Goal: Navigation & Orientation: Find specific page/section

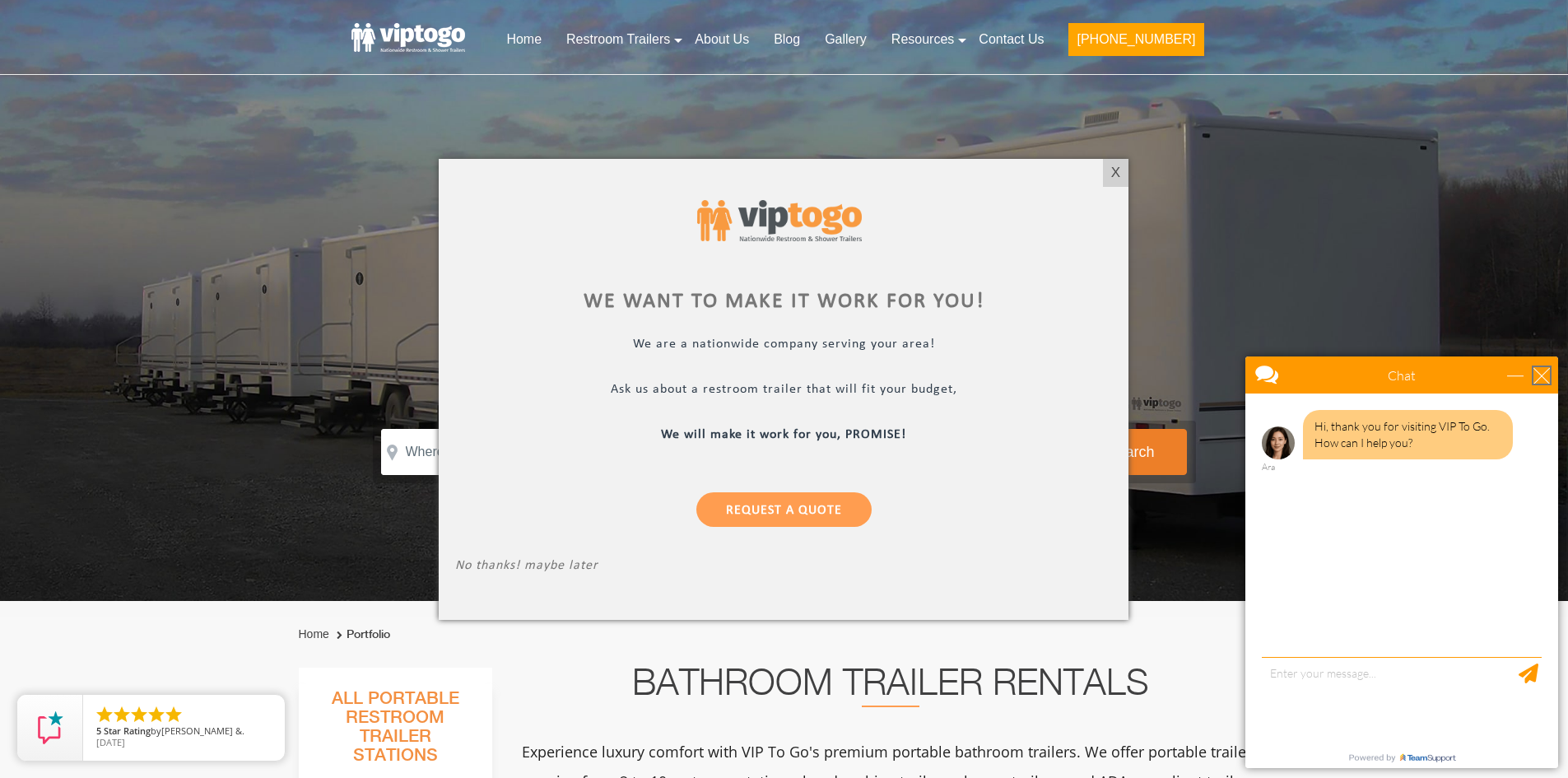
click at [1536, 371] on div "close" at bounding box center [1541, 375] width 16 height 16
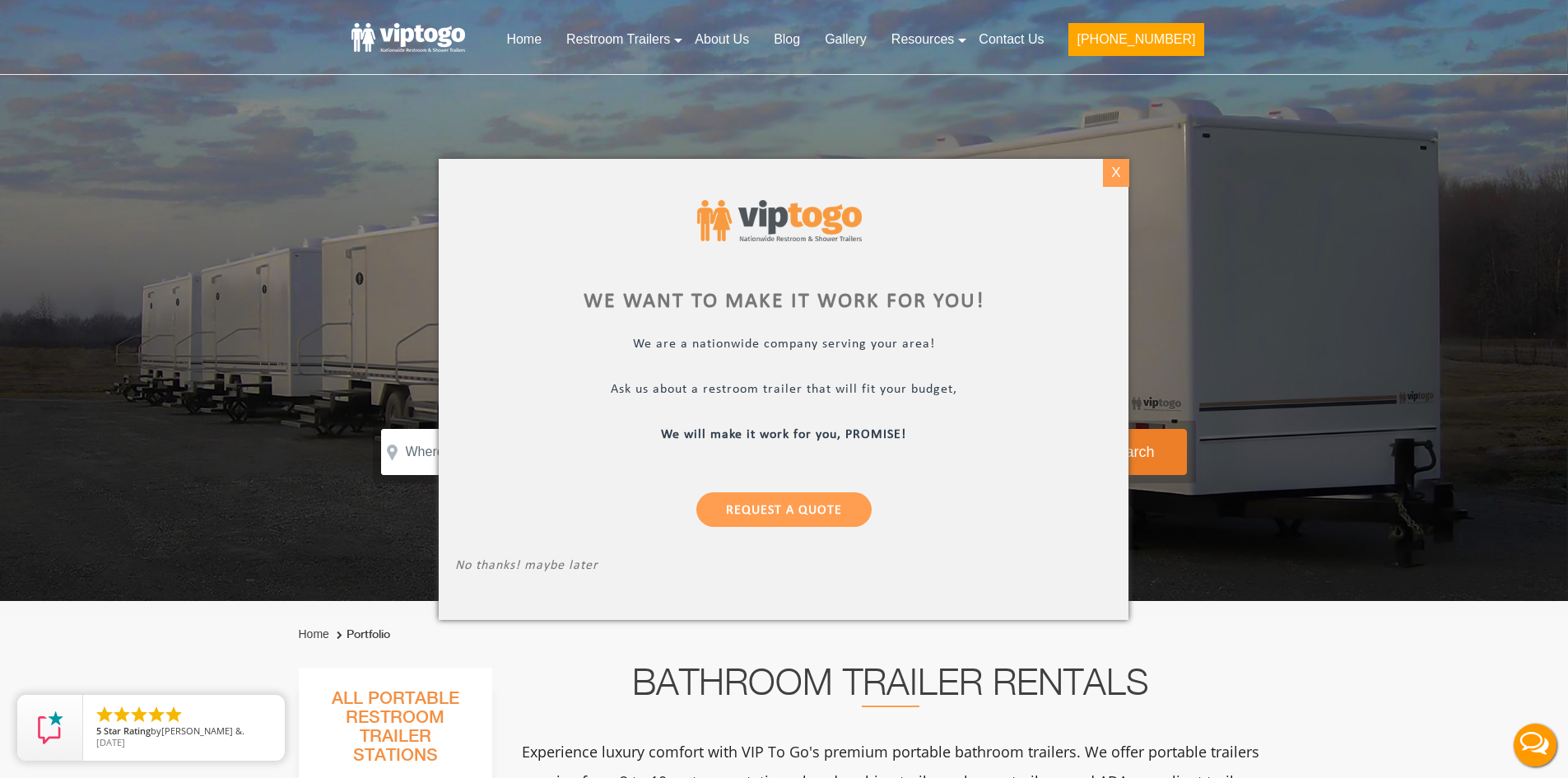
click at [1120, 182] on div "X" at bounding box center [1115, 173] width 26 height 28
click at [1112, 175] on div "X" at bounding box center [1115, 173] width 26 height 28
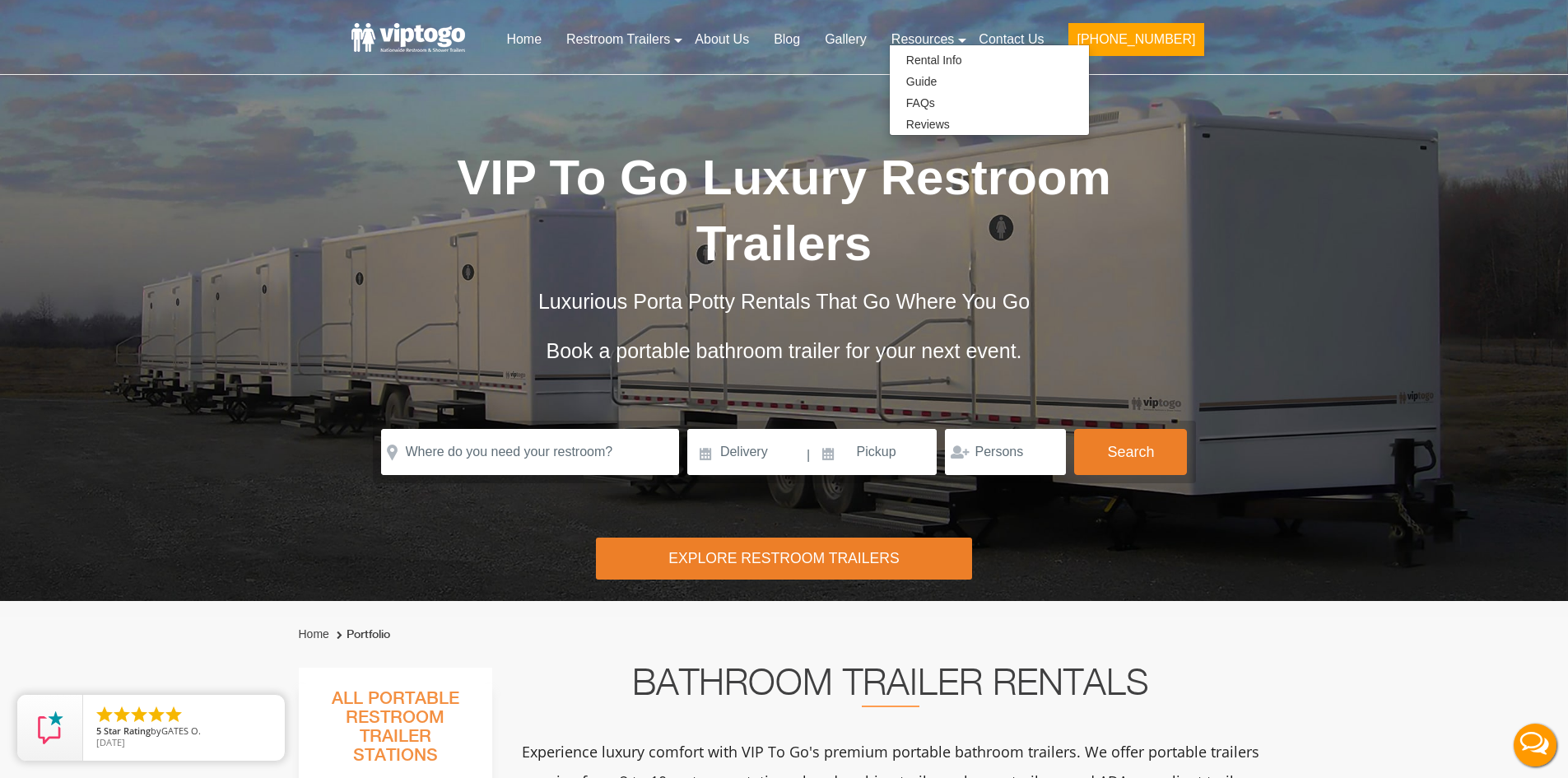
click at [1281, 663] on div "Home Portfolio" at bounding box center [784, 642] width 996 height 50
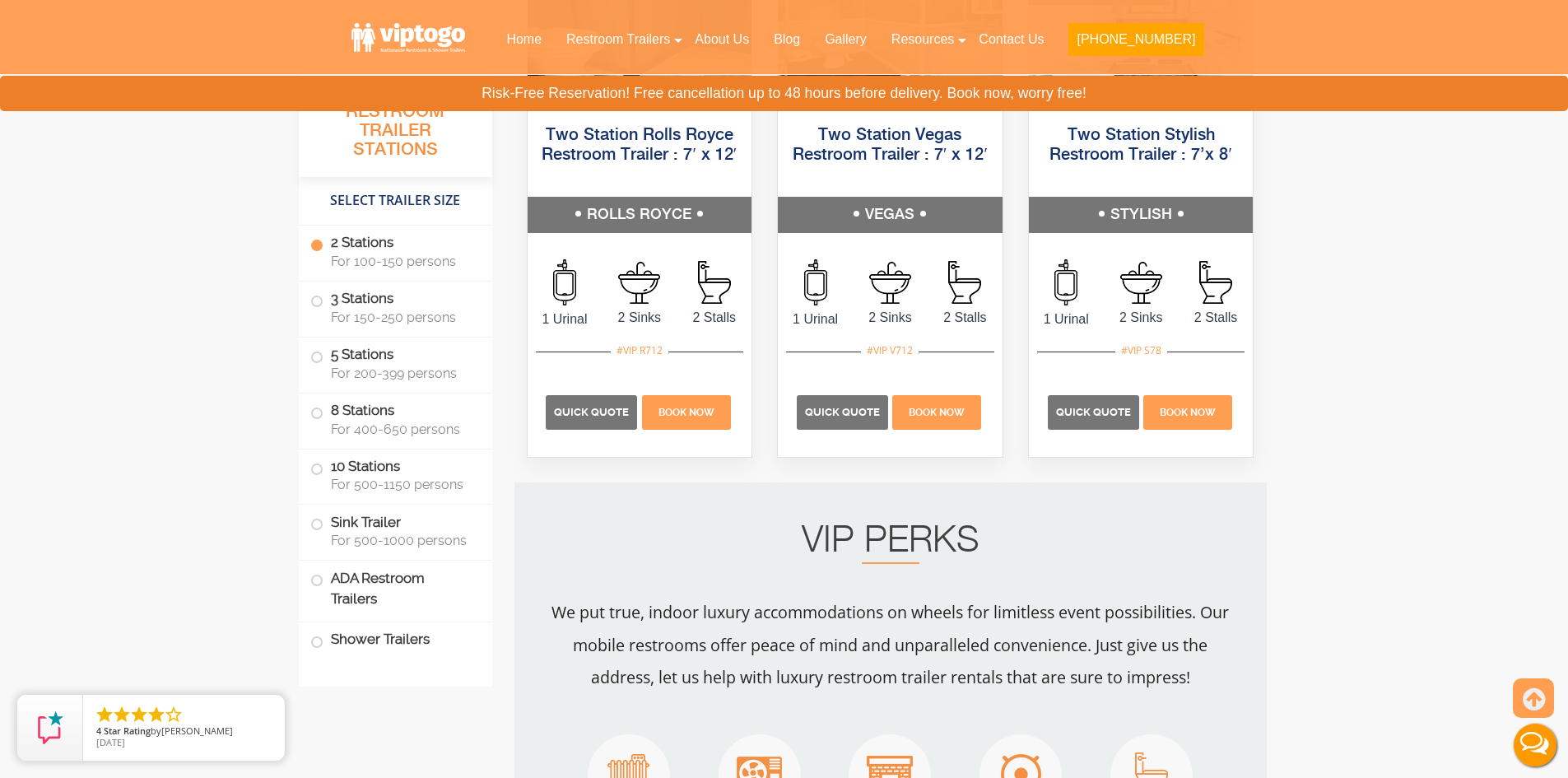
scroll to position [1070, 0]
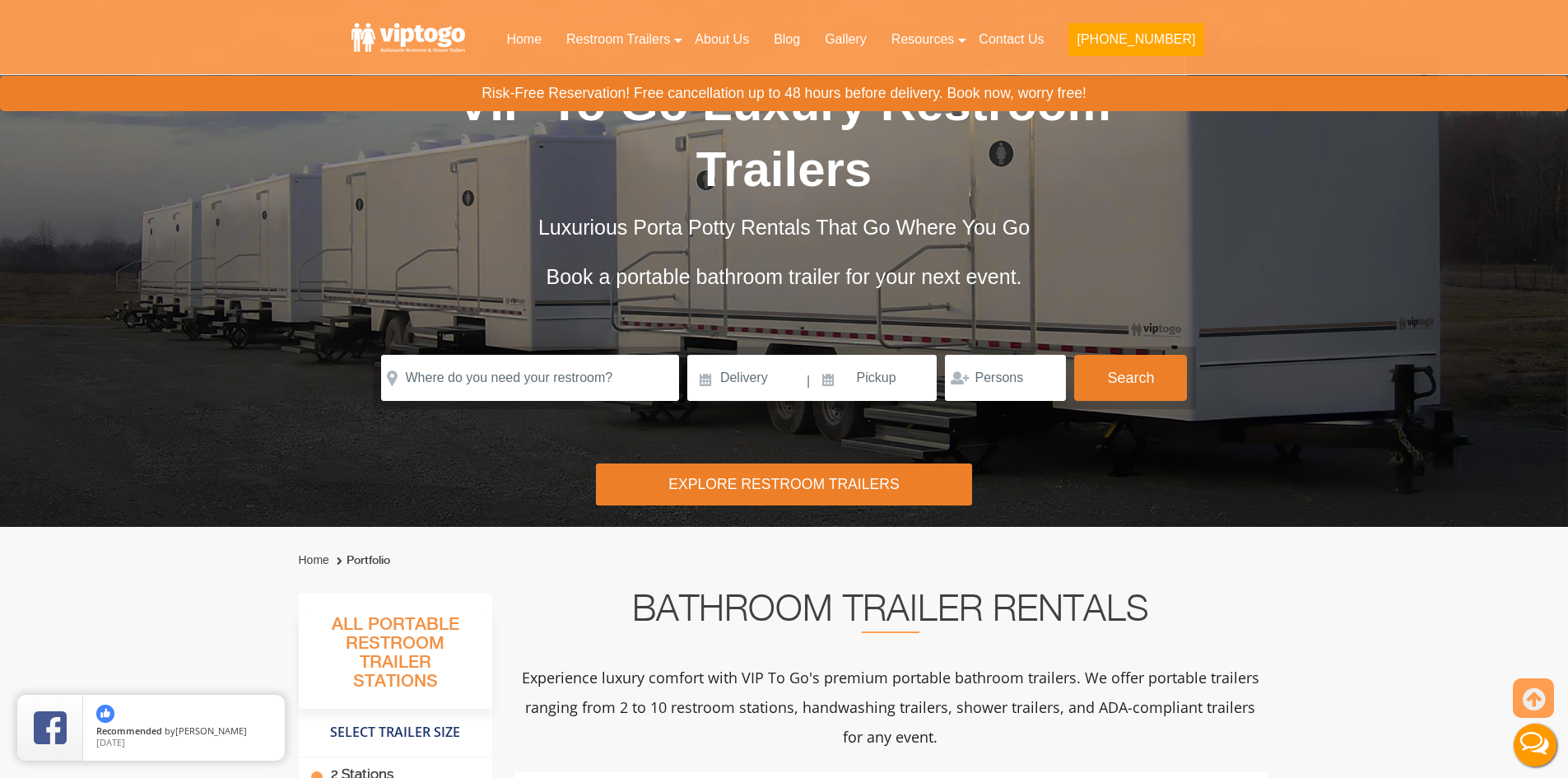
scroll to position [0, 0]
